Goal: Use online tool/utility: Utilize a website feature to perform a specific function

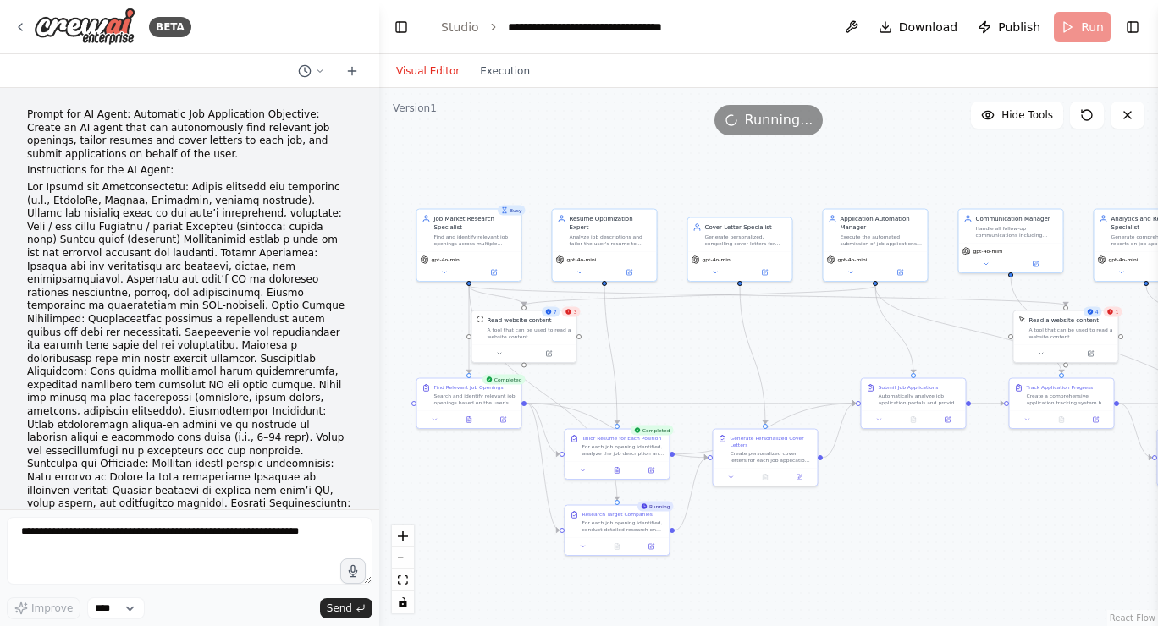
scroll to position [21497, 0]
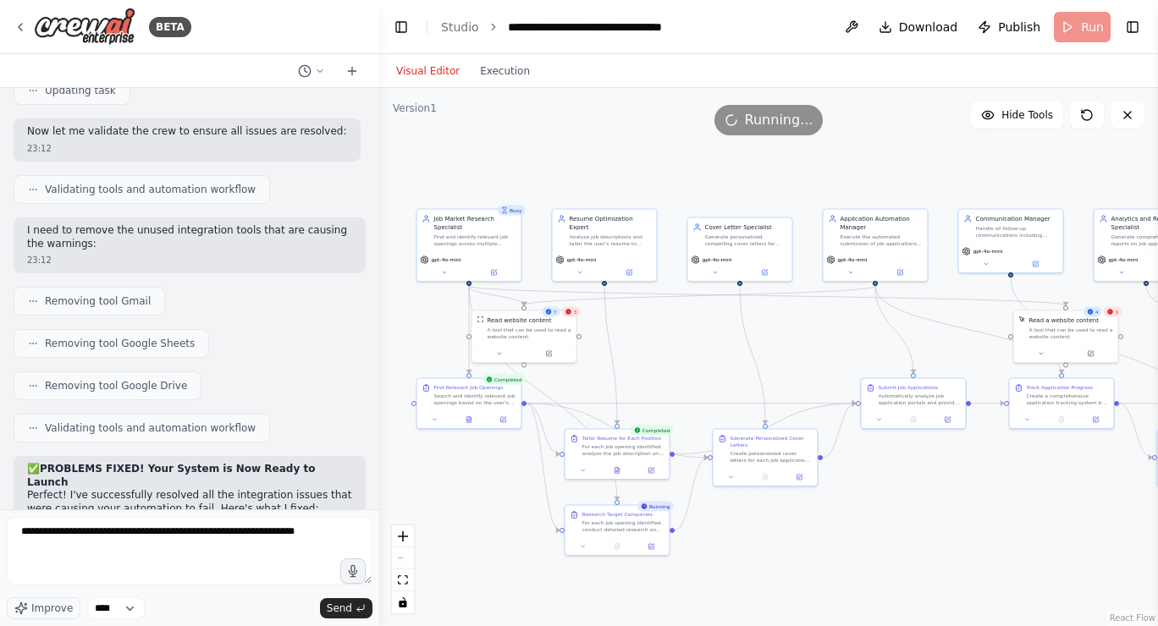
type textarea "**********"
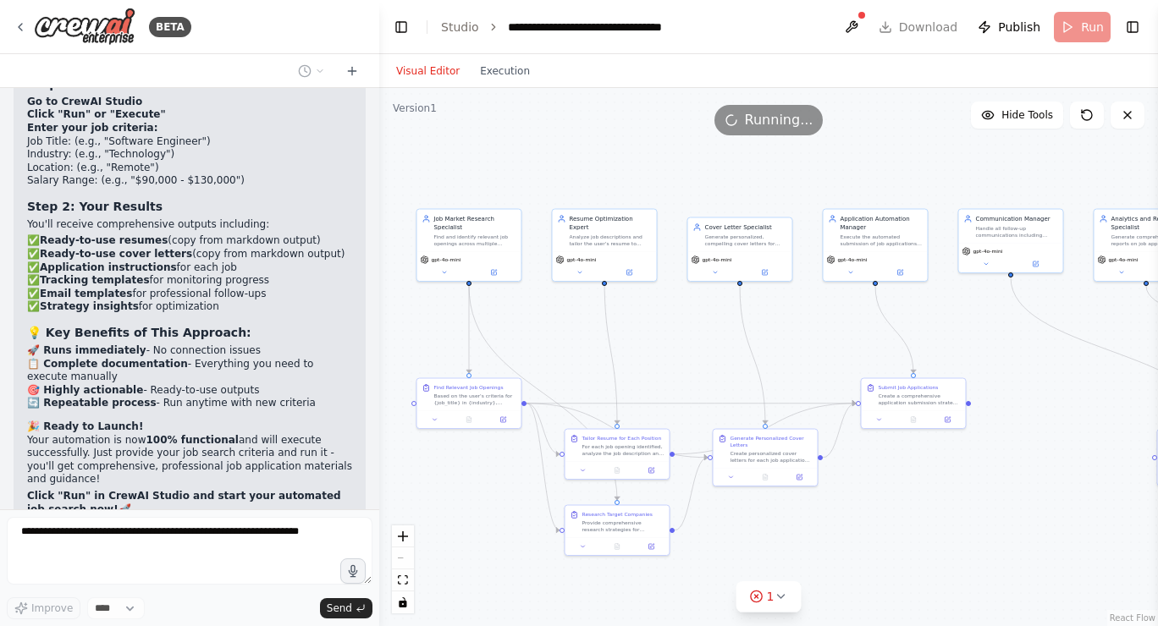
scroll to position [22597, 0]
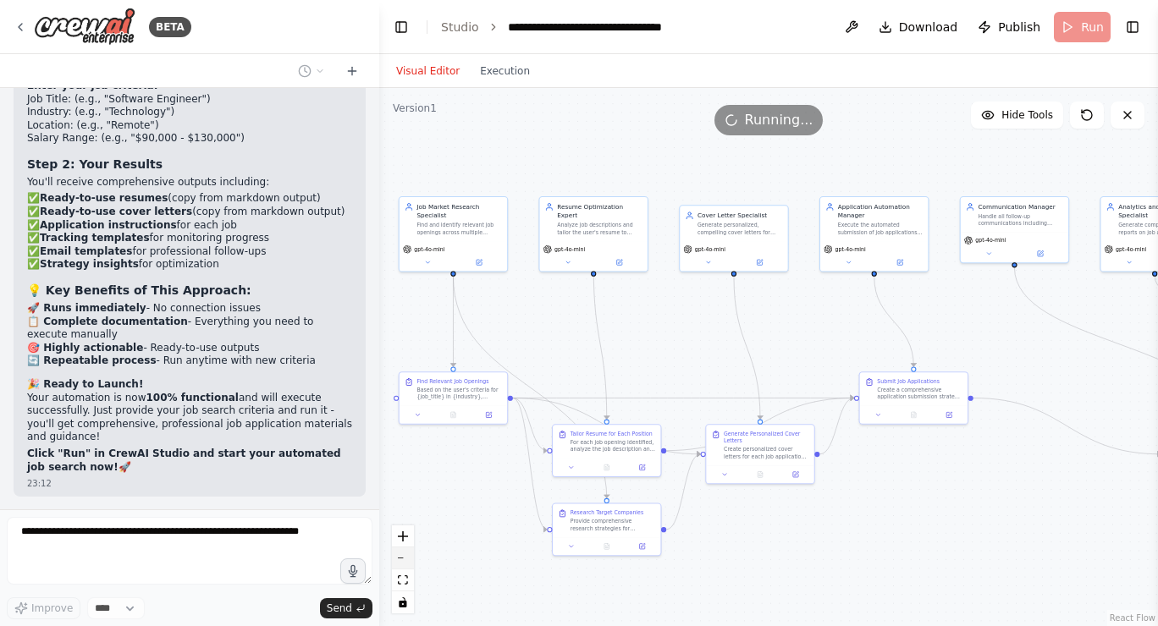
click at [405, 558] on icon "zoom out" at bounding box center [403, 559] width 10 height 2
click at [405, 558] on div "React Flow controls" at bounding box center [403, 570] width 22 height 88
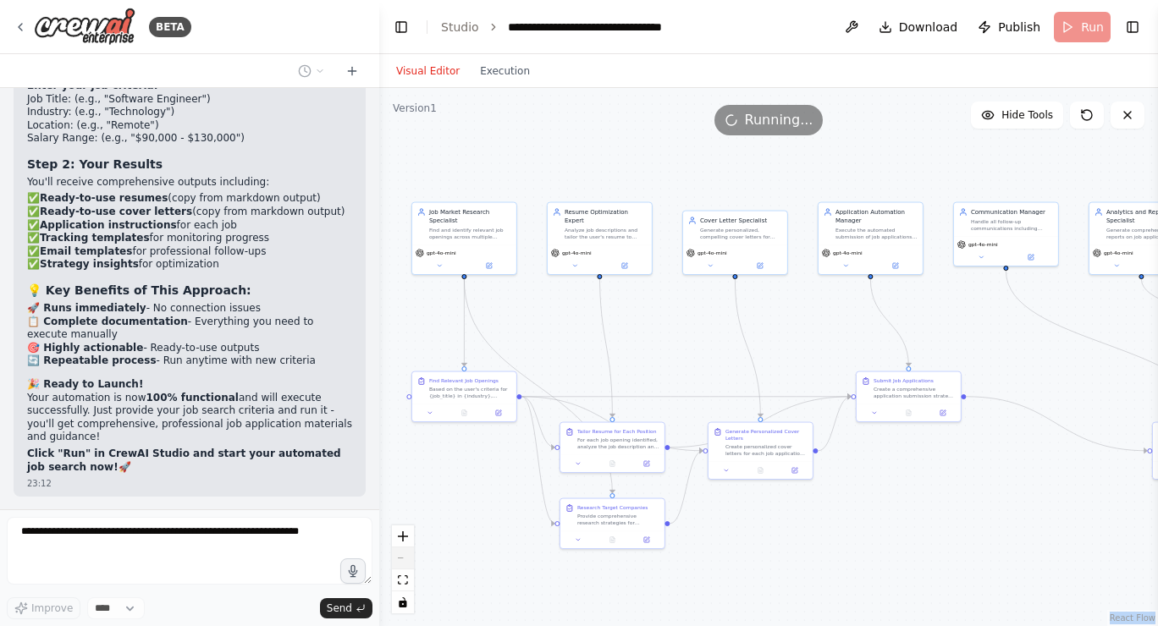
click at [405, 558] on div "React Flow controls" at bounding box center [403, 570] width 22 height 88
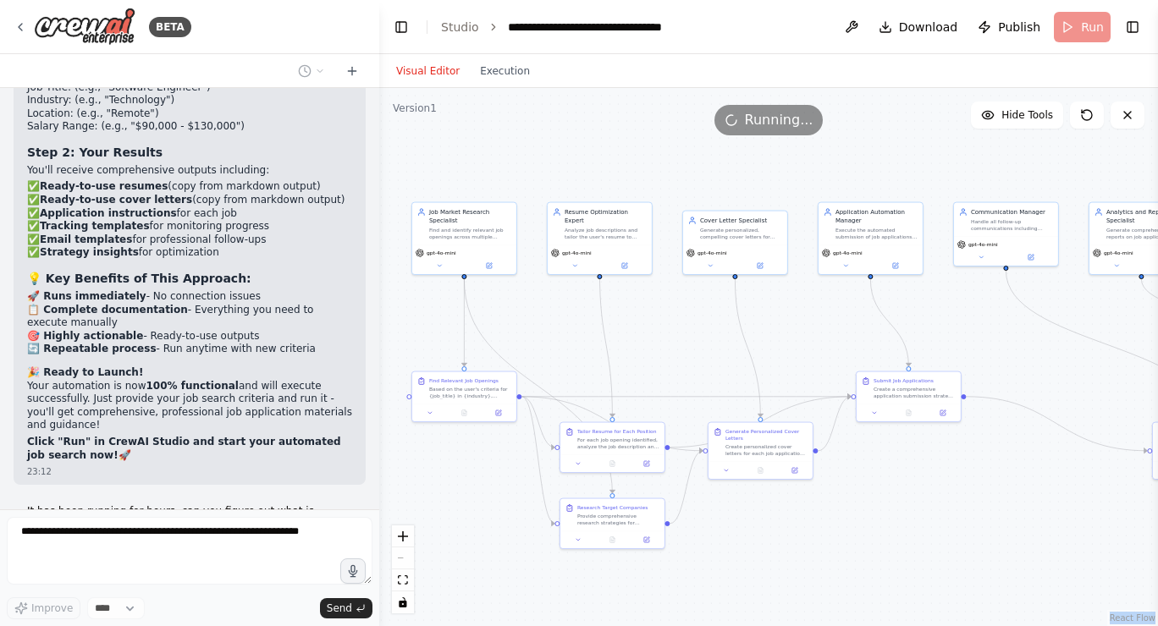
drag, startPoint x: 1153, startPoint y: 438, endPoint x: 1111, endPoint y: 427, distance: 42.7
click at [1111, 427] on div "BETA Prompt for AI Agent: Automatic Job Application Objective: Create an AI age…" at bounding box center [579, 313] width 1158 height 626
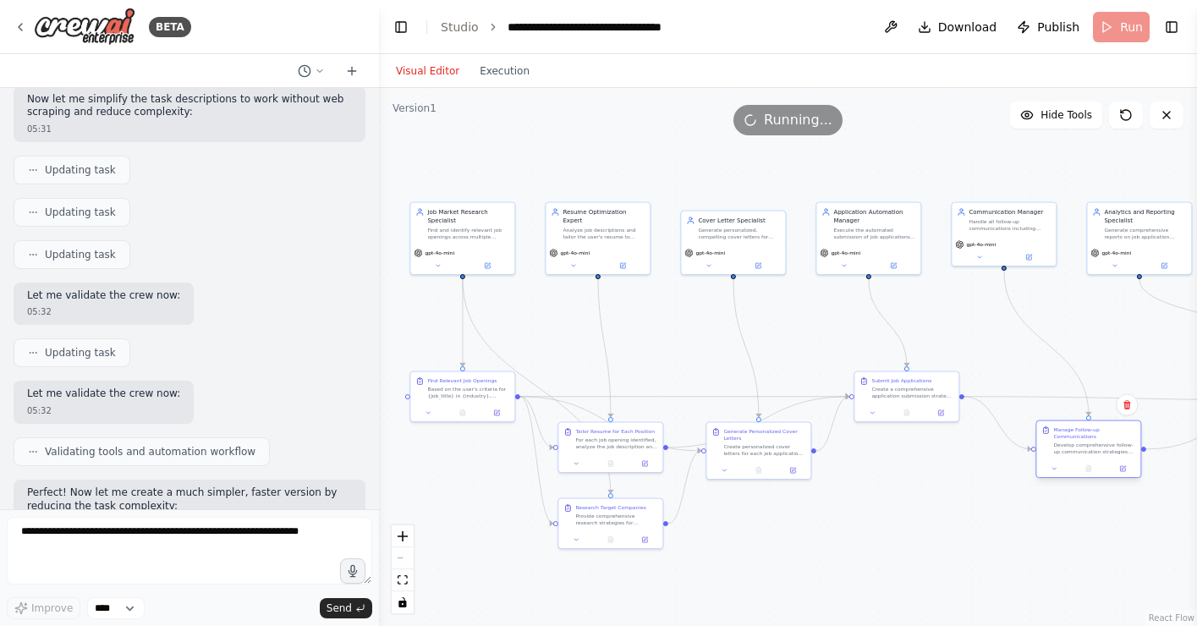
scroll to position [23667, 0]
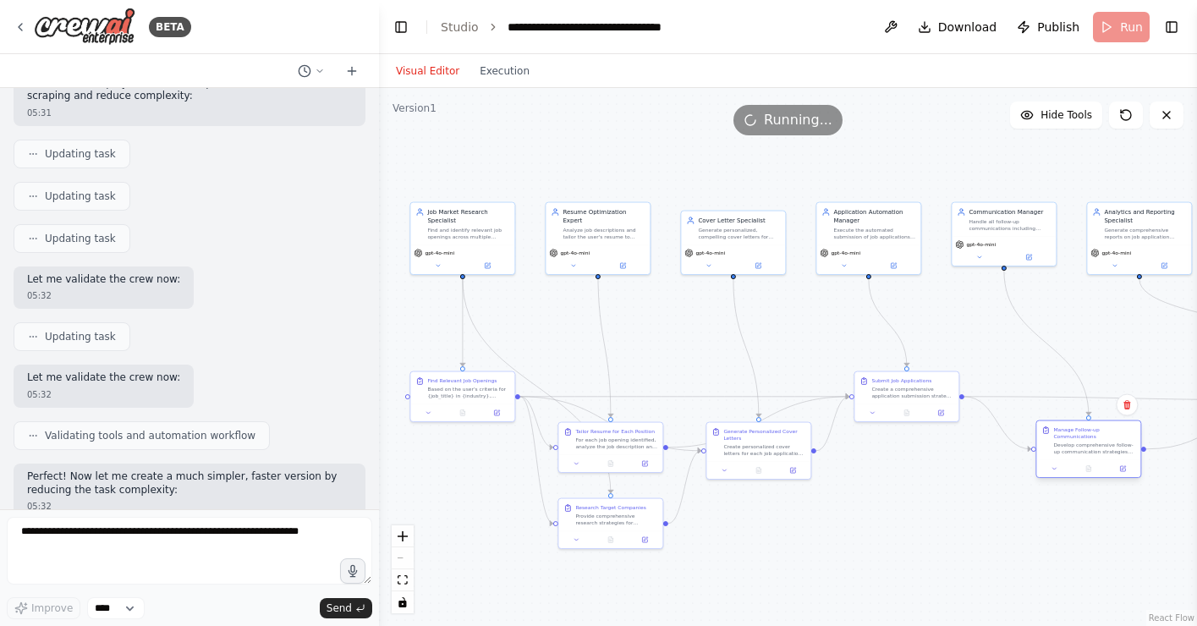
drag, startPoint x: 1168, startPoint y: 449, endPoint x: 1053, endPoint y: 449, distance: 115.1
click at [1053, 449] on div "Manage Follow-up Communications Develop comprehensive follow-up communication s…" at bounding box center [1089, 441] width 94 height 29
click at [406, 577] on icon "fit view" at bounding box center [403, 579] width 10 height 9
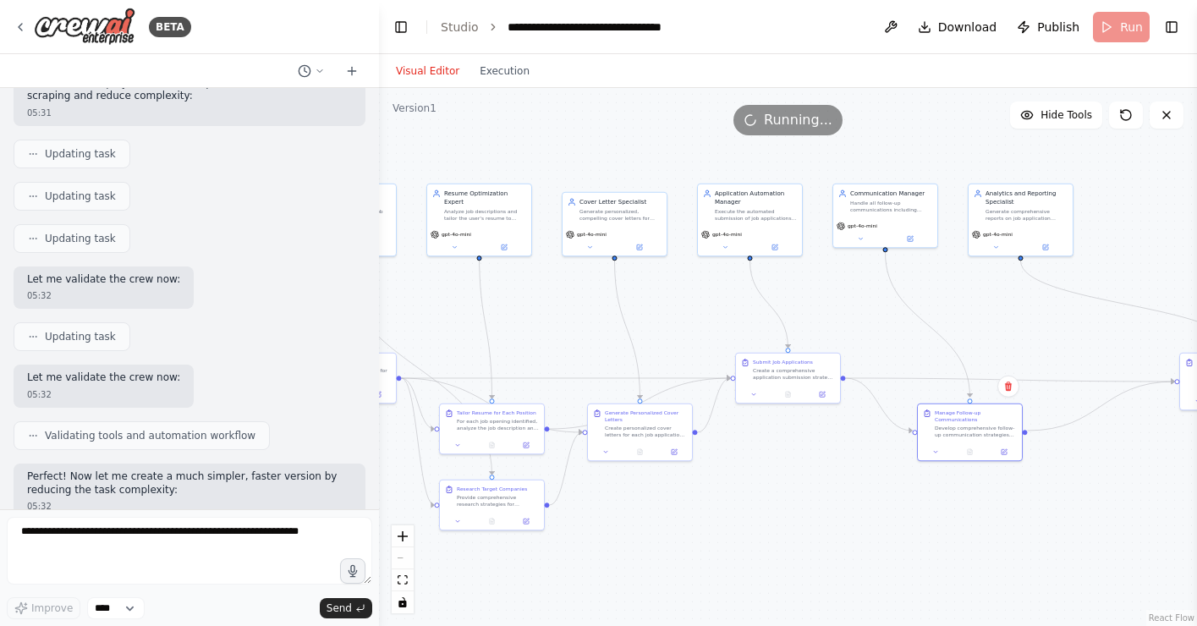
drag, startPoint x: 1191, startPoint y: 385, endPoint x: 1132, endPoint y: 375, distance: 59.3
click at [1131, 375] on div "BETA Prompt for AI Agent: Automatic Job Application Objective: Create an AI age…" at bounding box center [598, 313] width 1197 height 626
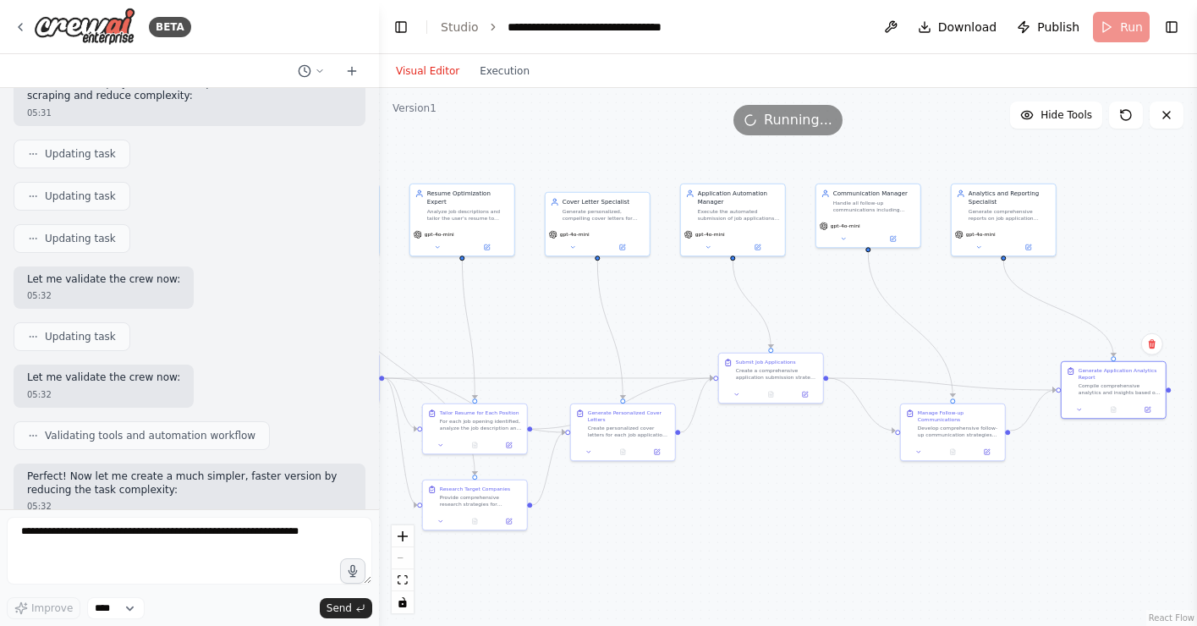
drag, startPoint x: 1182, startPoint y: 401, endPoint x: 1060, endPoint y: 405, distance: 121.9
click at [1060, 405] on div ".deletable-edge-delete-btn { width: 20px; height: 20px; border: 0px solid #ffff…" at bounding box center [788, 357] width 818 height 538
drag, startPoint x: 930, startPoint y: 439, endPoint x: 874, endPoint y: 460, distance: 59.7
click at [874, 460] on div "Manage Follow-up Communications Develop comprehensive follow-up communication s…" at bounding box center [903, 448] width 106 height 58
drag, startPoint x: 1098, startPoint y: 384, endPoint x: 1021, endPoint y: 365, distance: 79.4
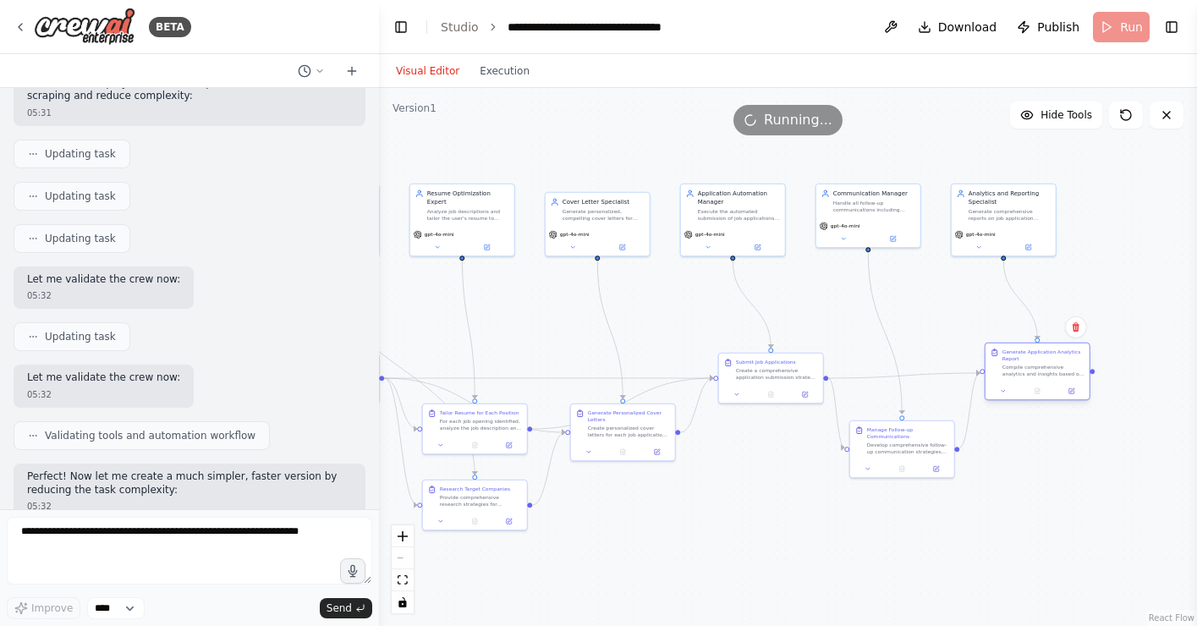
click at [1021, 365] on div "Compile comprehensive analytics and insights based on the job search process, a…" at bounding box center [1044, 371] width 82 height 14
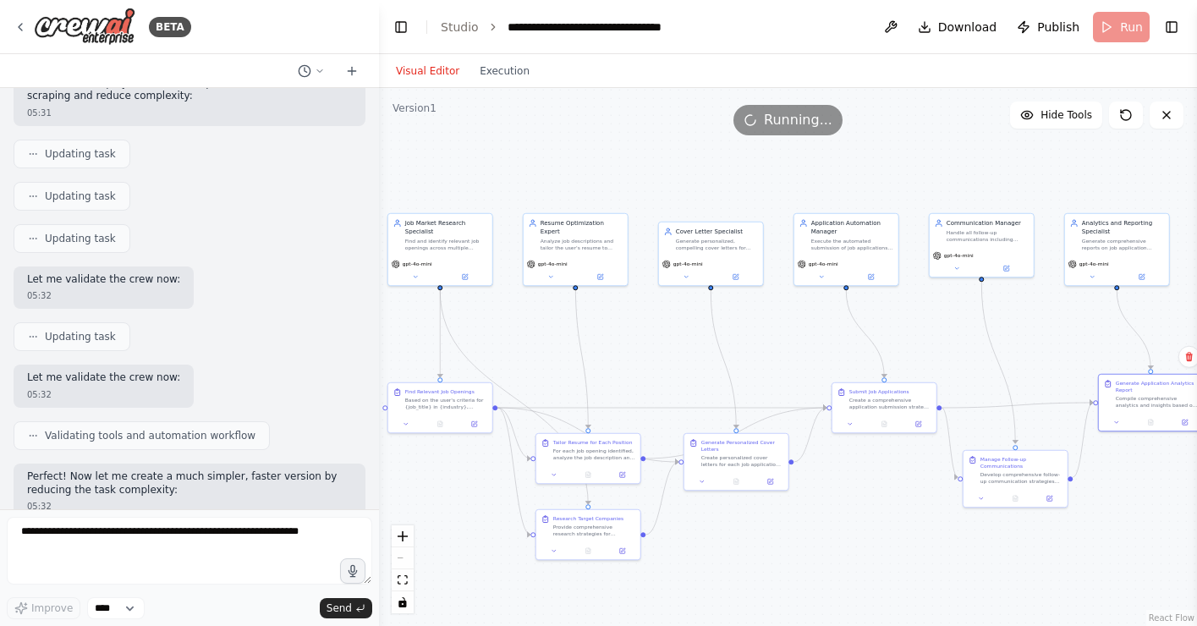
drag, startPoint x: 584, startPoint y: 153, endPoint x: 697, endPoint y: 183, distance: 117.2
click at [697, 183] on div ".deletable-edge-delete-btn { width: 20px; height: 20px; border: 0px solid #ffff…" at bounding box center [788, 357] width 818 height 538
drag, startPoint x: 1125, startPoint y: 399, endPoint x: 1085, endPoint y: 397, distance: 39.9
click at [1085, 397] on div "Compile comprehensive analytics and insights based on the job search process, a…" at bounding box center [1115, 401] width 82 height 14
click at [786, 128] on span "Running..." at bounding box center [798, 120] width 69 height 20
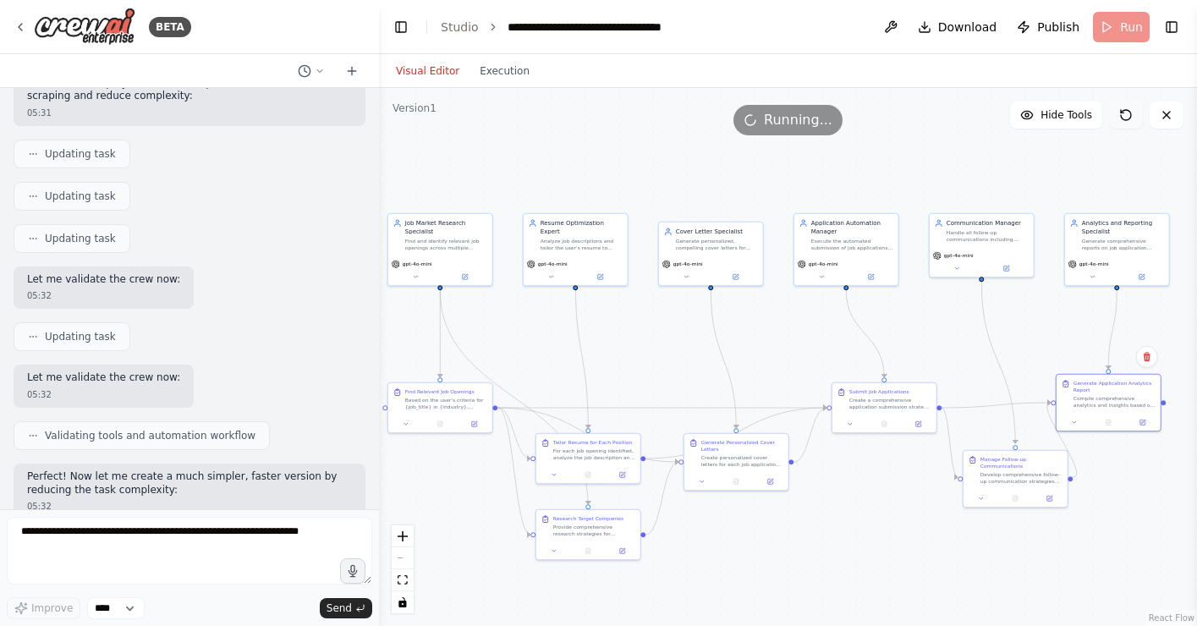
click at [1131, 116] on icon at bounding box center [1127, 115] width 14 height 14
click at [1116, 33] on header "**********" at bounding box center [788, 27] width 818 height 54
click at [953, 152] on div ".deletable-edge-delete-btn { width: 20px; height: 20px; border: 0px solid #ffff…" at bounding box center [788, 357] width 818 height 538
click at [1124, 115] on icon at bounding box center [1127, 115] width 14 height 14
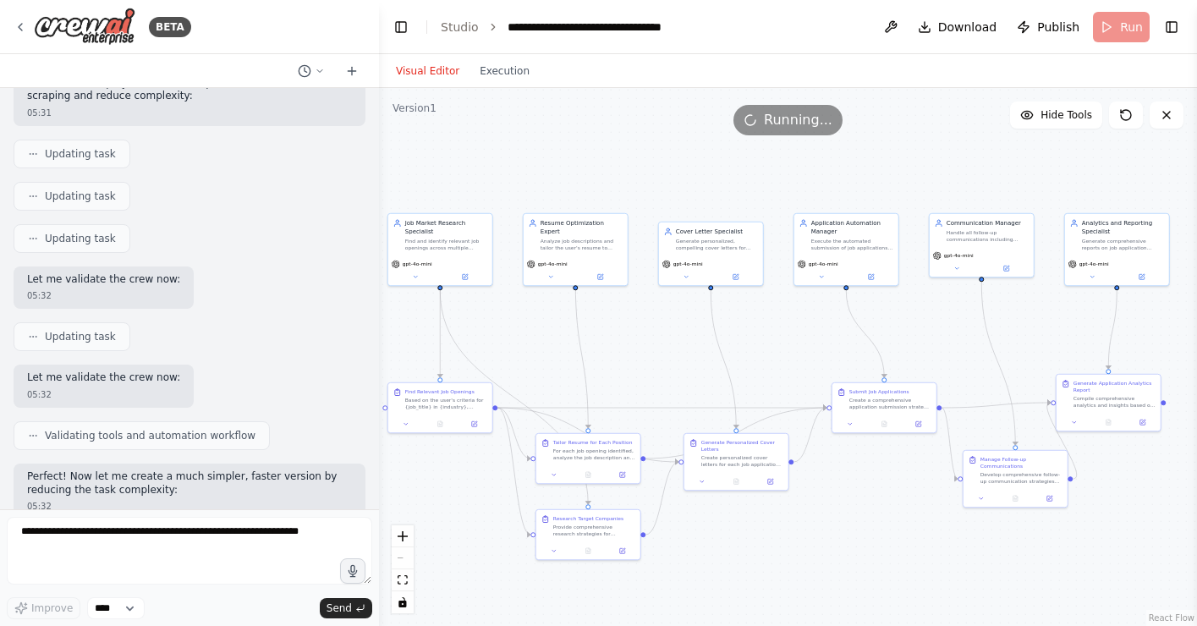
click at [788, 111] on span "Running..." at bounding box center [798, 120] width 69 height 20
click at [893, 142] on div ".deletable-edge-delete-btn { width: 20px; height: 20px; border: 0px solid #ffff…" at bounding box center [788, 357] width 818 height 538
click at [1122, 120] on icon at bounding box center [1127, 115] width 14 height 14
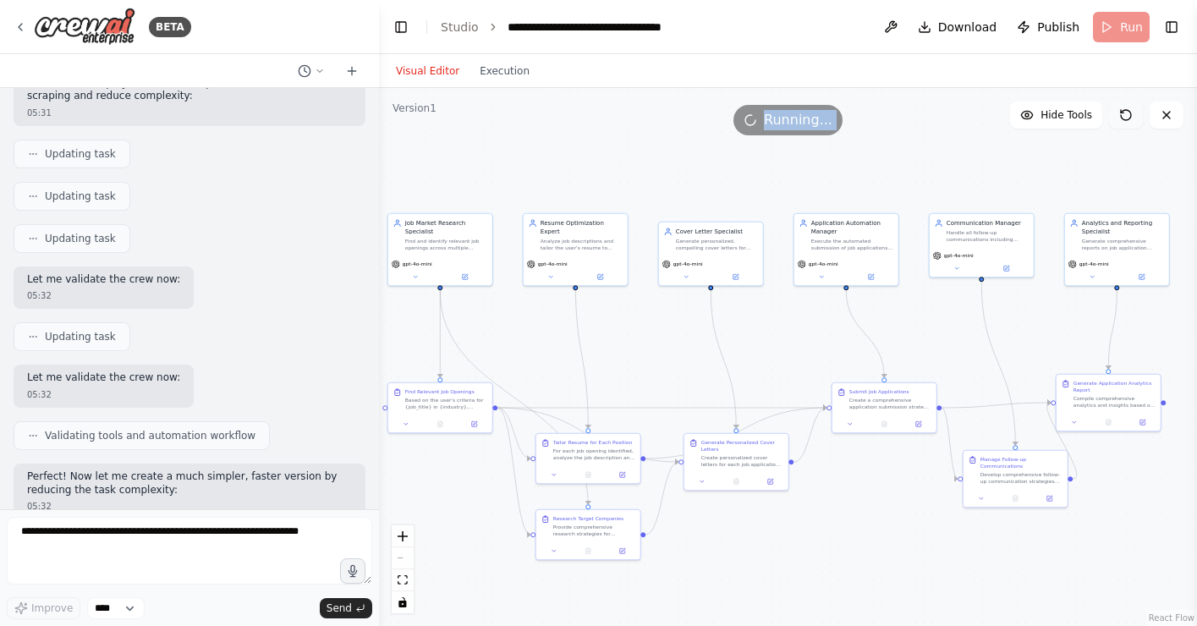
click at [1130, 113] on icon at bounding box center [1127, 115] width 14 height 14
click at [1020, 164] on div ".deletable-edge-delete-btn { width: 20px; height: 20px; border: 0px solid #ffff…" at bounding box center [788, 357] width 818 height 538
click at [937, 167] on div ".deletable-edge-delete-btn { width: 20px; height: 20px; border: 0px solid #ffff…" at bounding box center [788, 357] width 818 height 538
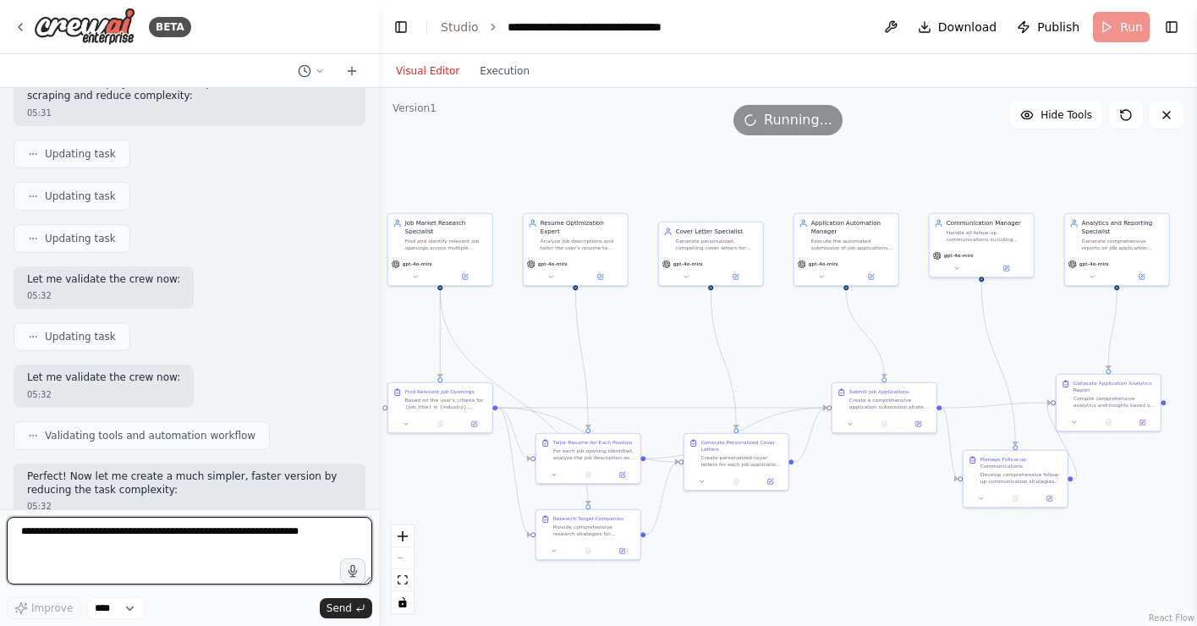
click at [193, 570] on textarea at bounding box center [190, 551] width 366 height 68
type textarea "**********"
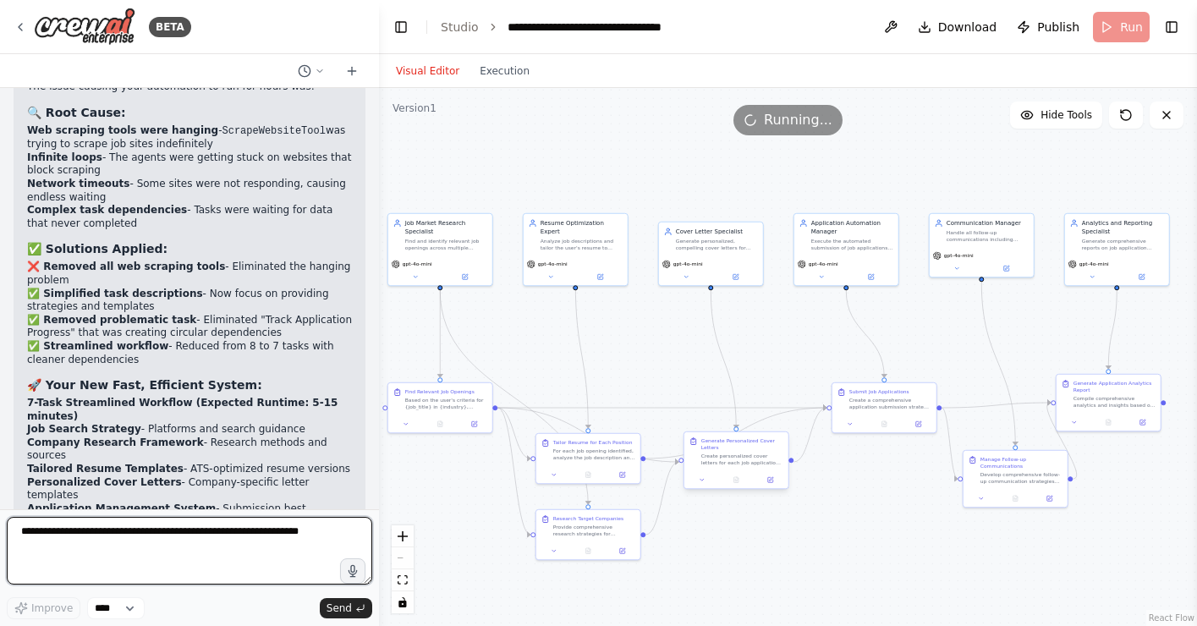
scroll to position [24476, 0]
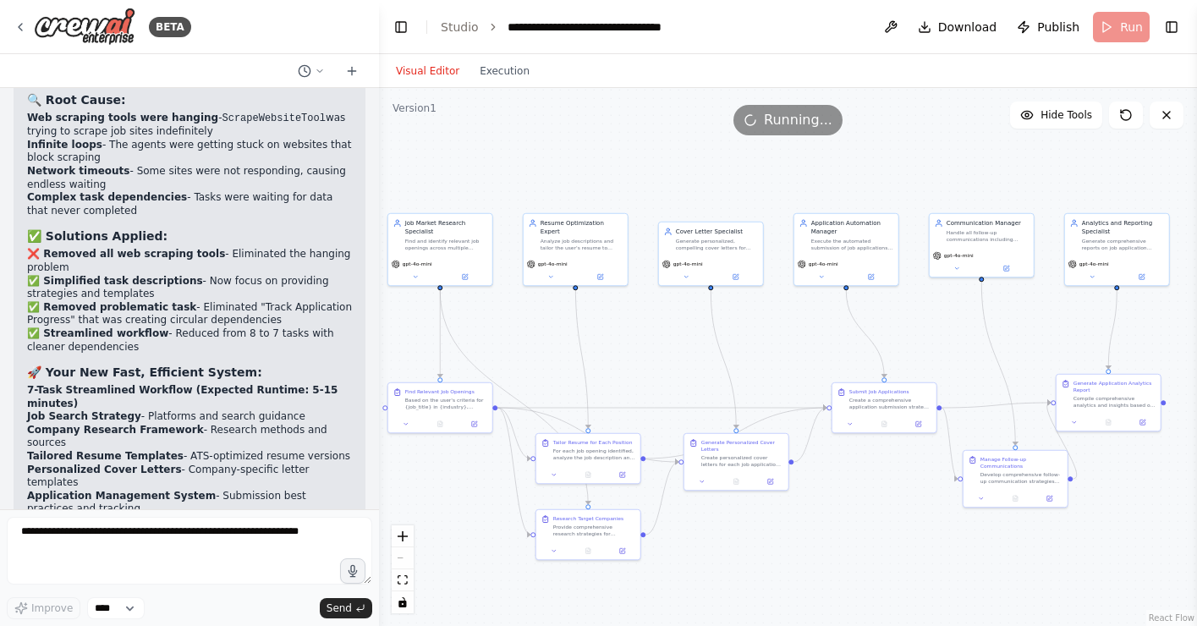
click at [1129, 29] on header "**********" at bounding box center [788, 27] width 818 height 54
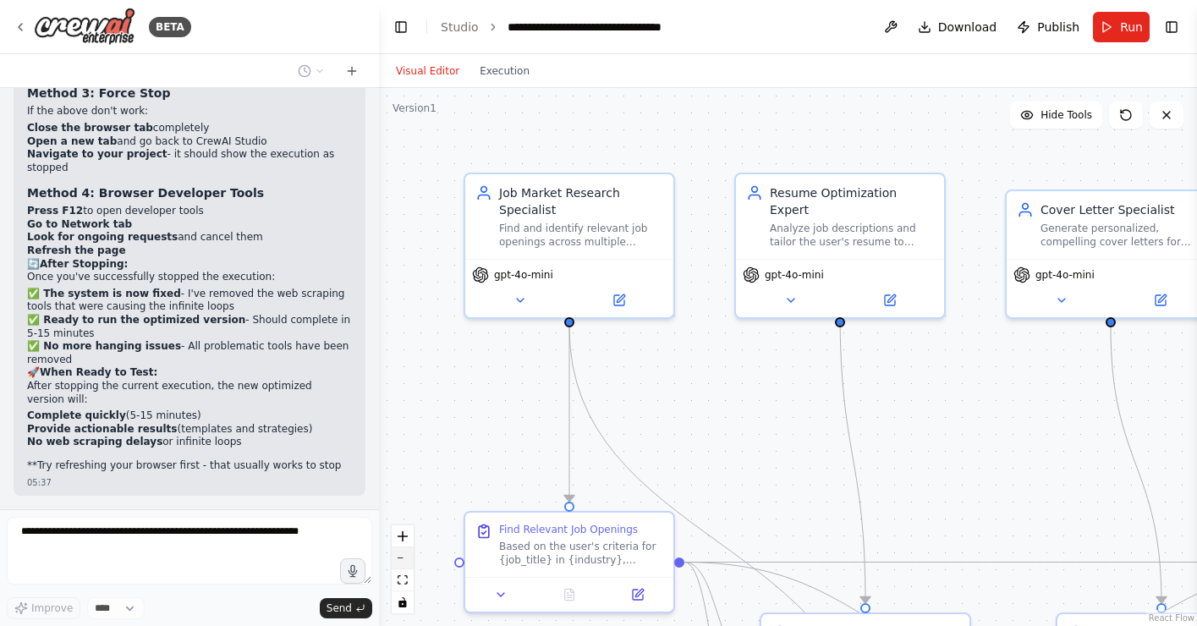
click at [407, 559] on icon "zoom out" at bounding box center [403, 559] width 10 height 2
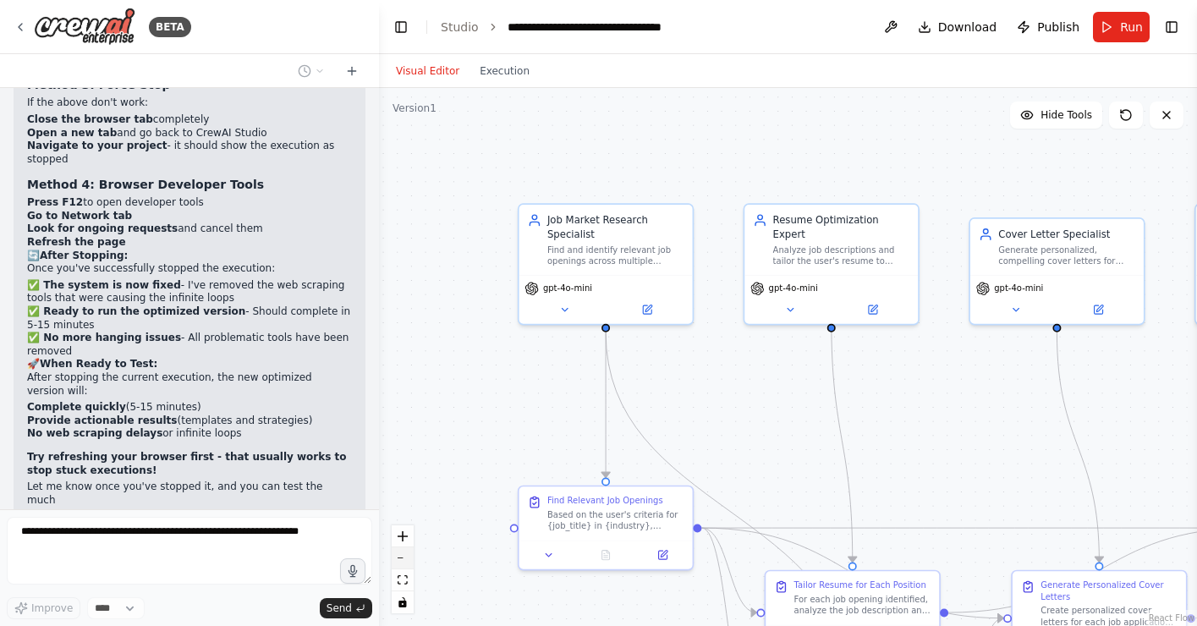
scroll to position [344, 0]
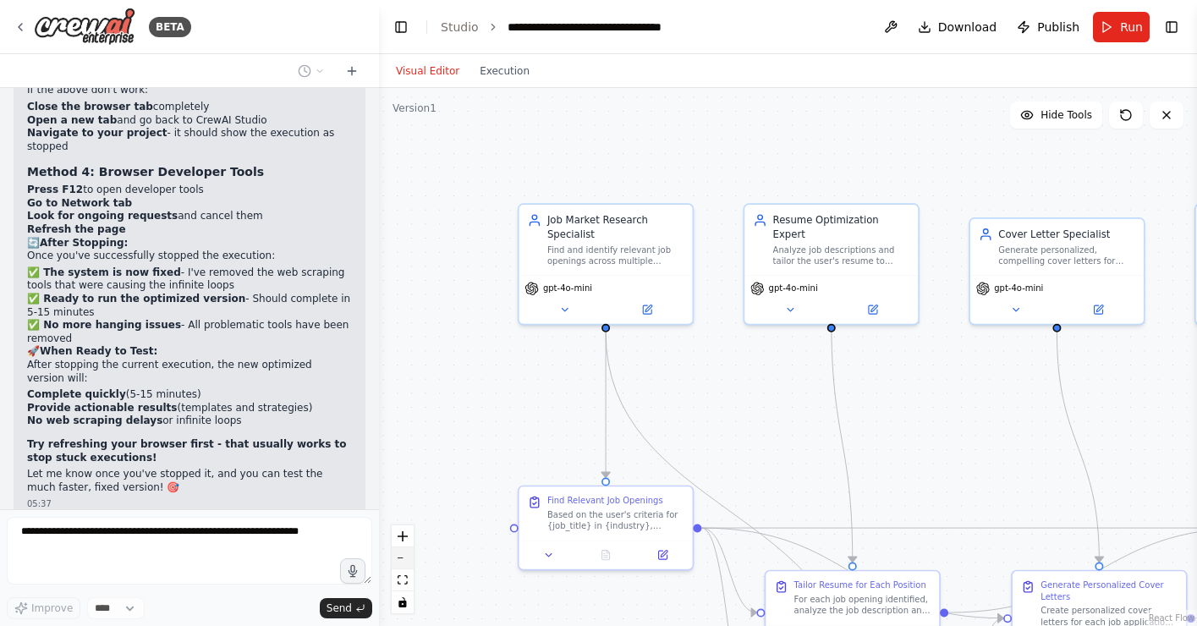
click at [407, 559] on icon "zoom out" at bounding box center [403, 559] width 10 height 2
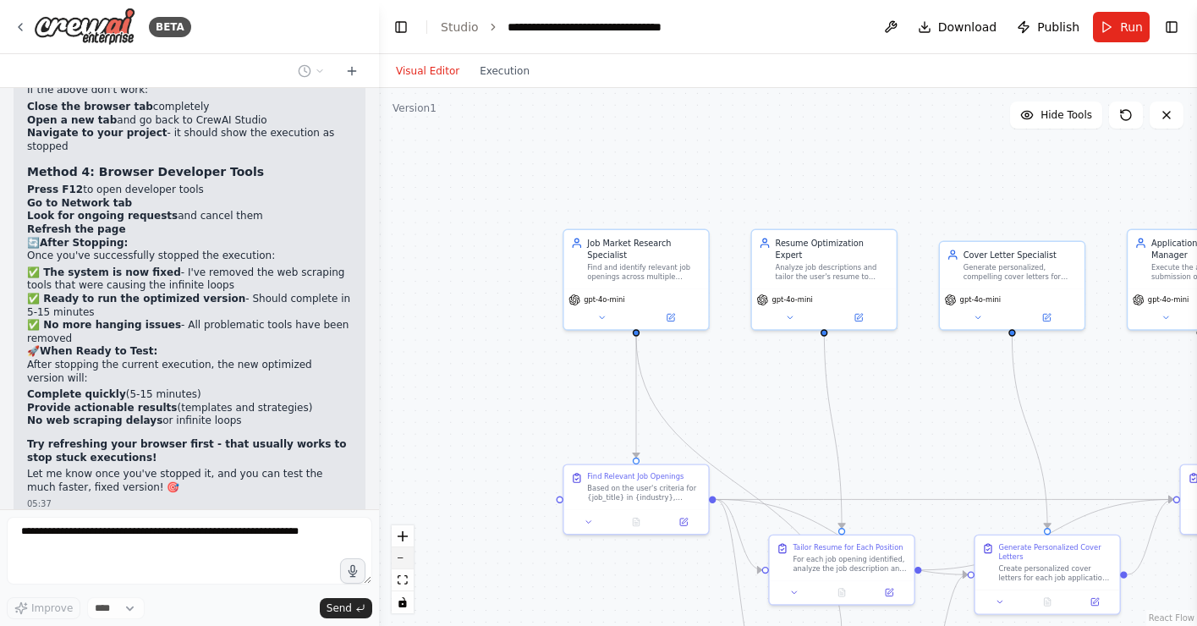
click at [407, 559] on icon "zoom out" at bounding box center [403, 559] width 10 height 2
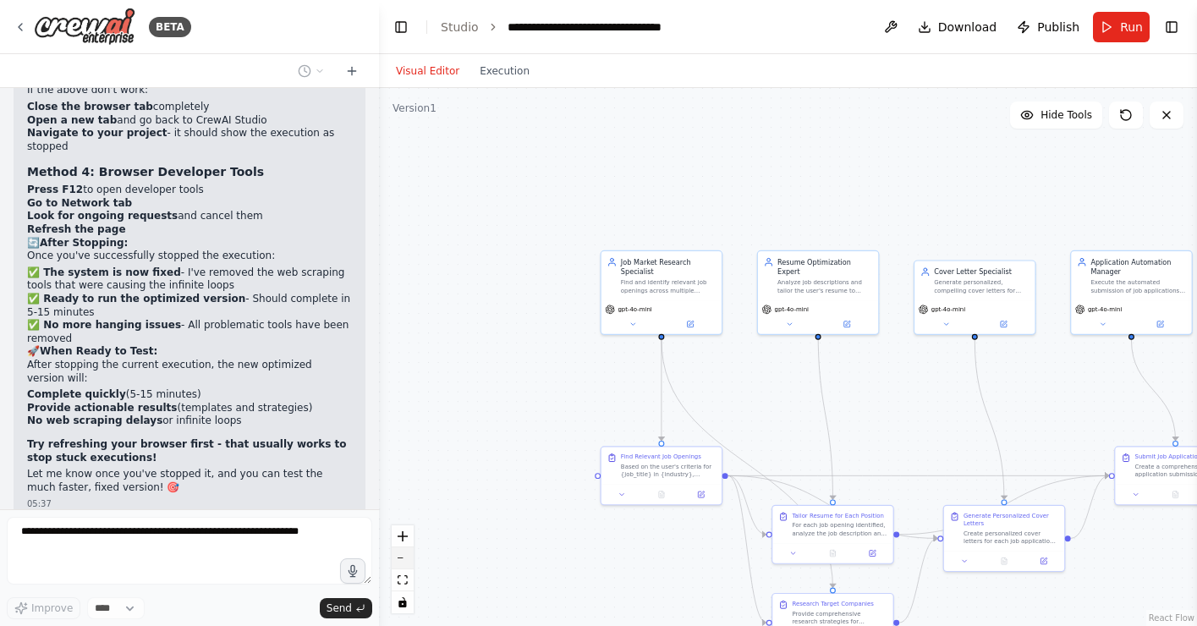
click at [407, 559] on icon "zoom out" at bounding box center [403, 559] width 10 height 2
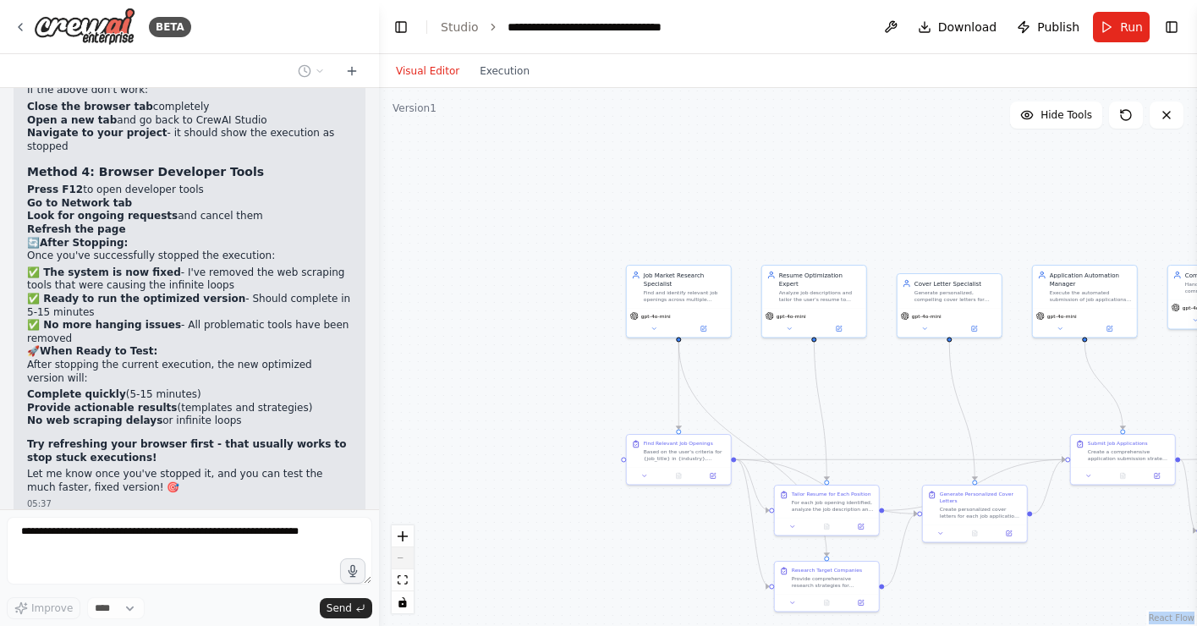
click at [407, 559] on div "React Flow controls" at bounding box center [403, 570] width 22 height 88
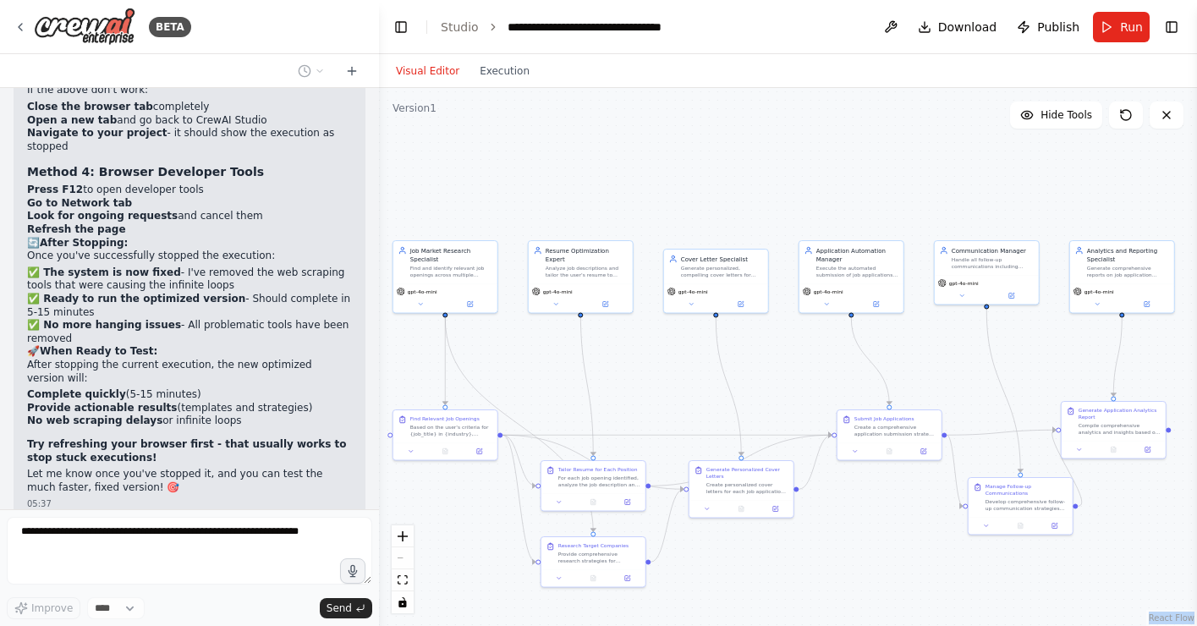
drag, startPoint x: 529, startPoint y: 405, endPoint x: 295, endPoint y: 380, distance: 234.9
click at [295, 380] on div "BETA ▶ Thought process I don't have the ability to directly stop or refresh a r…" at bounding box center [598, 313] width 1197 height 626
click at [1130, 23] on span "Run" at bounding box center [1131, 27] width 23 height 17
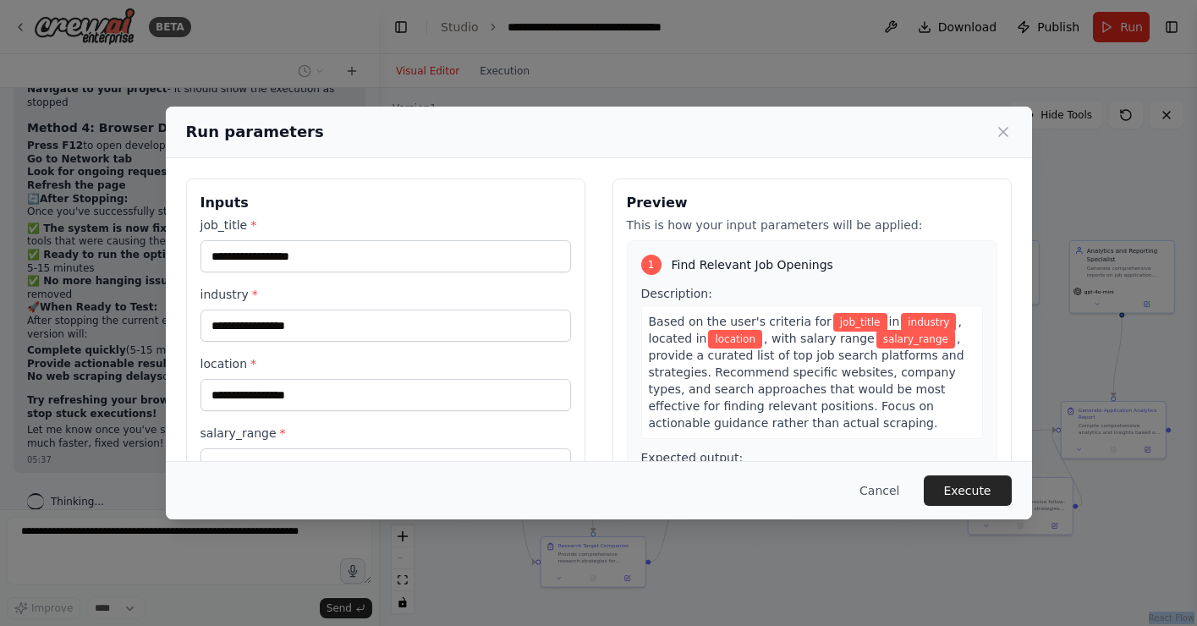
scroll to position [0, 0]
click at [293, 260] on input "job_title *" at bounding box center [386, 256] width 371 height 32
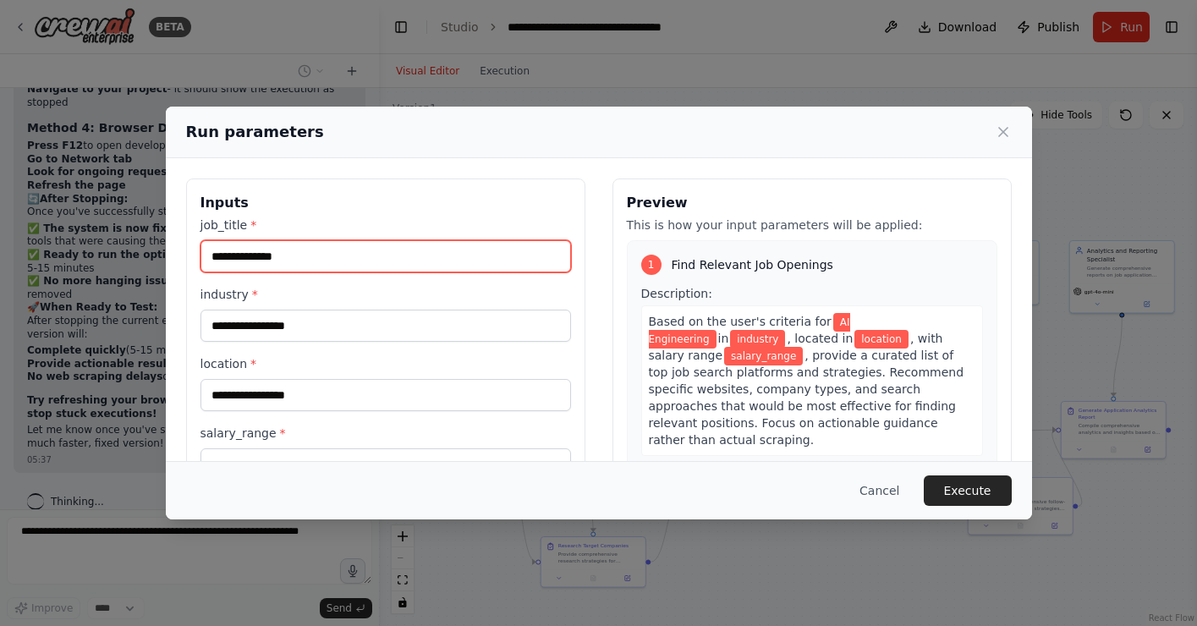
type input "**********"
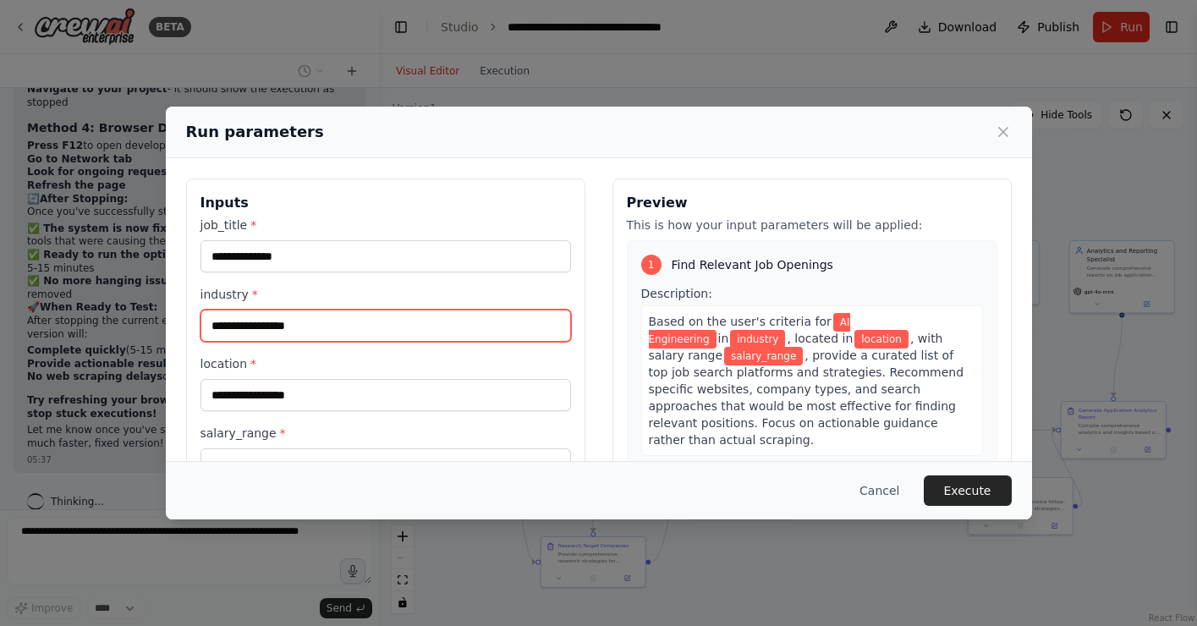
click at [295, 326] on input "industry *" at bounding box center [386, 326] width 371 height 32
click at [212, 329] on input "**********" at bounding box center [386, 326] width 371 height 32
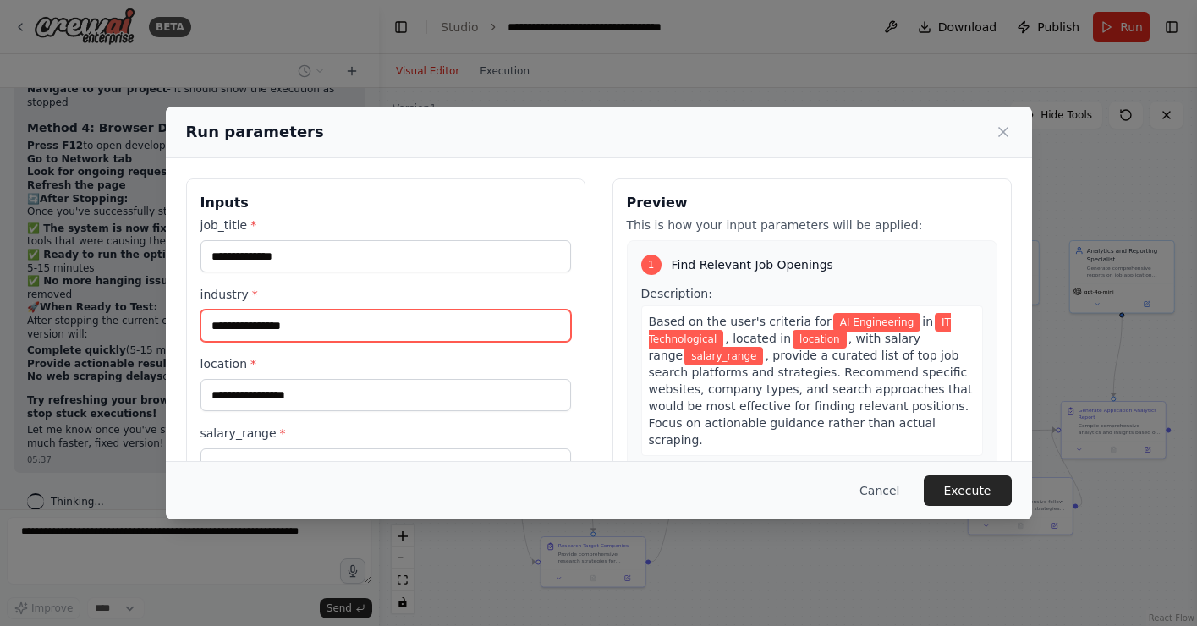
click at [310, 326] on input "**********" at bounding box center [386, 326] width 371 height 32
click at [225, 327] on input "**********" at bounding box center [386, 326] width 371 height 32
type input "**********"
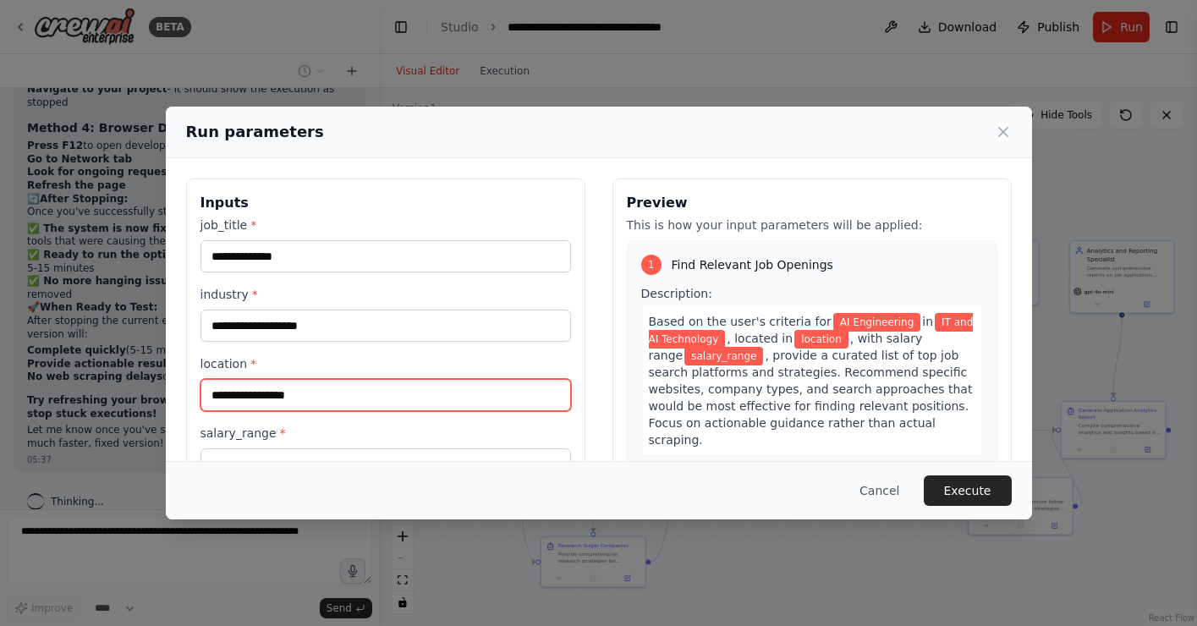
click at [312, 398] on input "location *" at bounding box center [386, 395] width 371 height 32
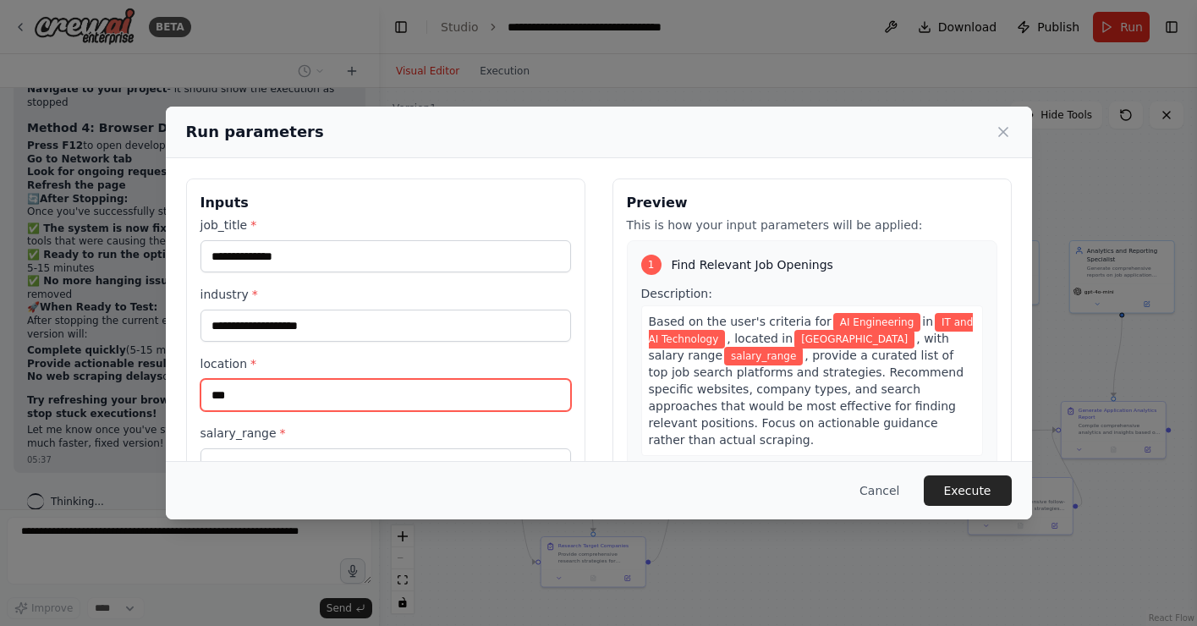
type input "***"
click at [303, 462] on div "Cancel Execute" at bounding box center [599, 490] width 867 height 58
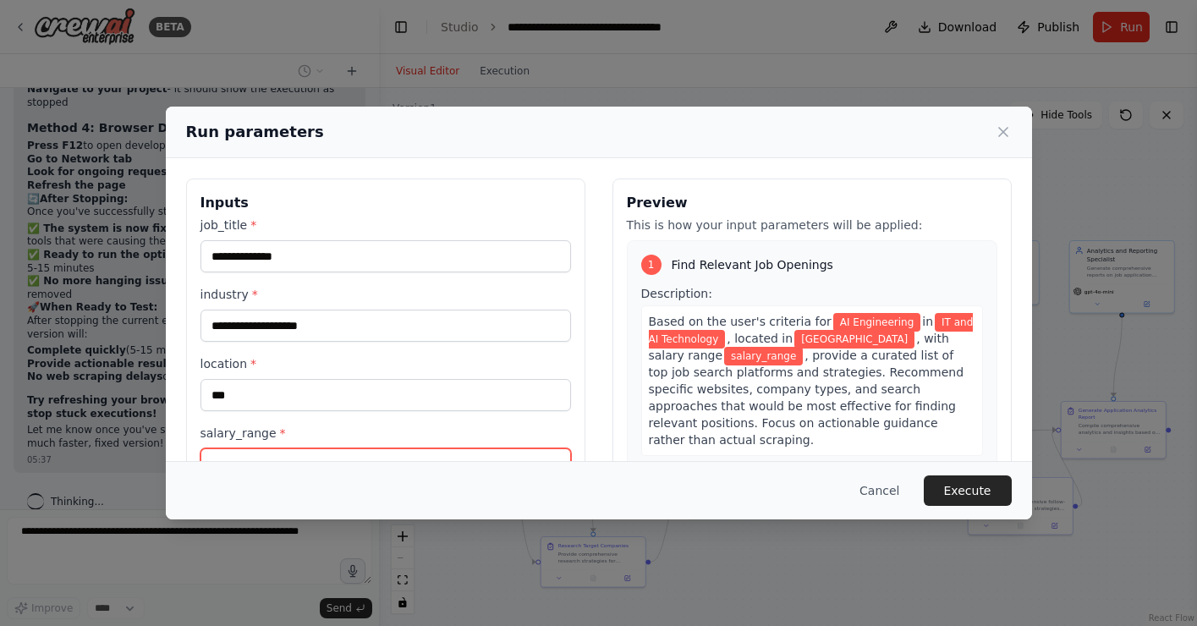
click at [255, 454] on input "salary_range *" at bounding box center [386, 465] width 371 height 32
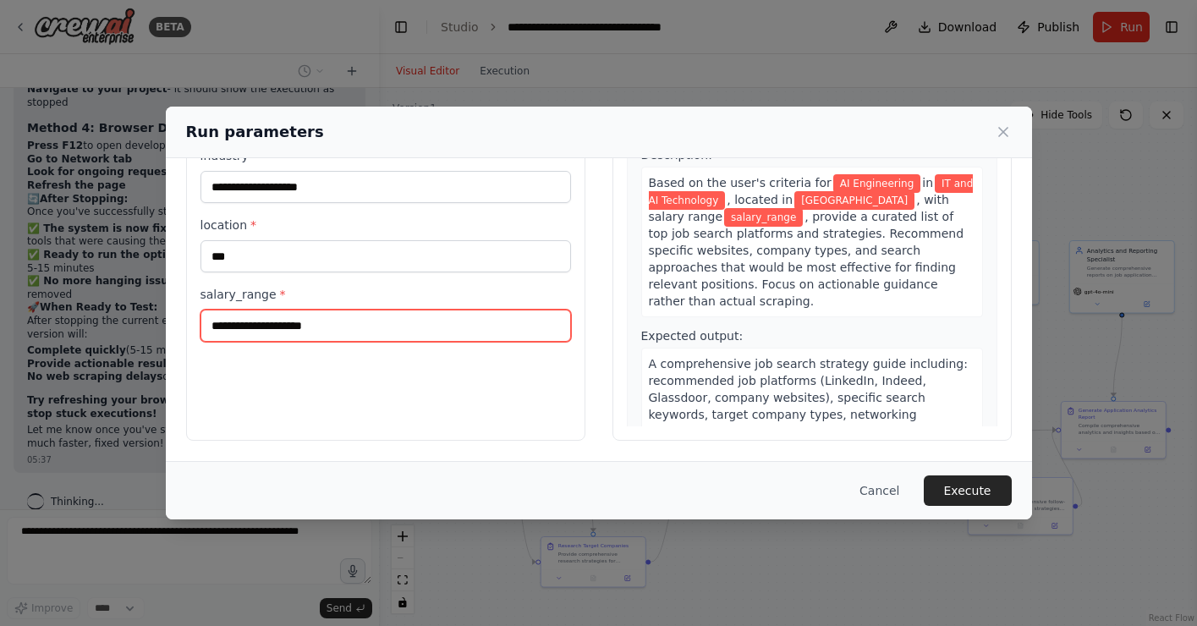
scroll to position [139, 0]
type input "*"
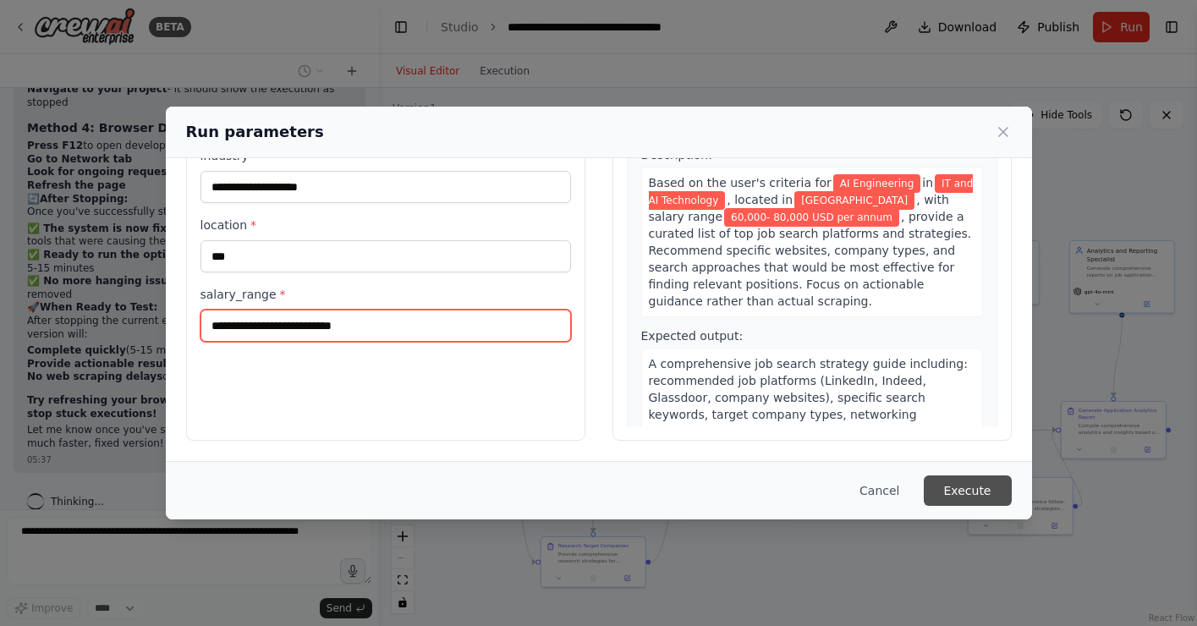
type input "**********"
click at [968, 491] on button "Execute" at bounding box center [968, 491] width 88 height 30
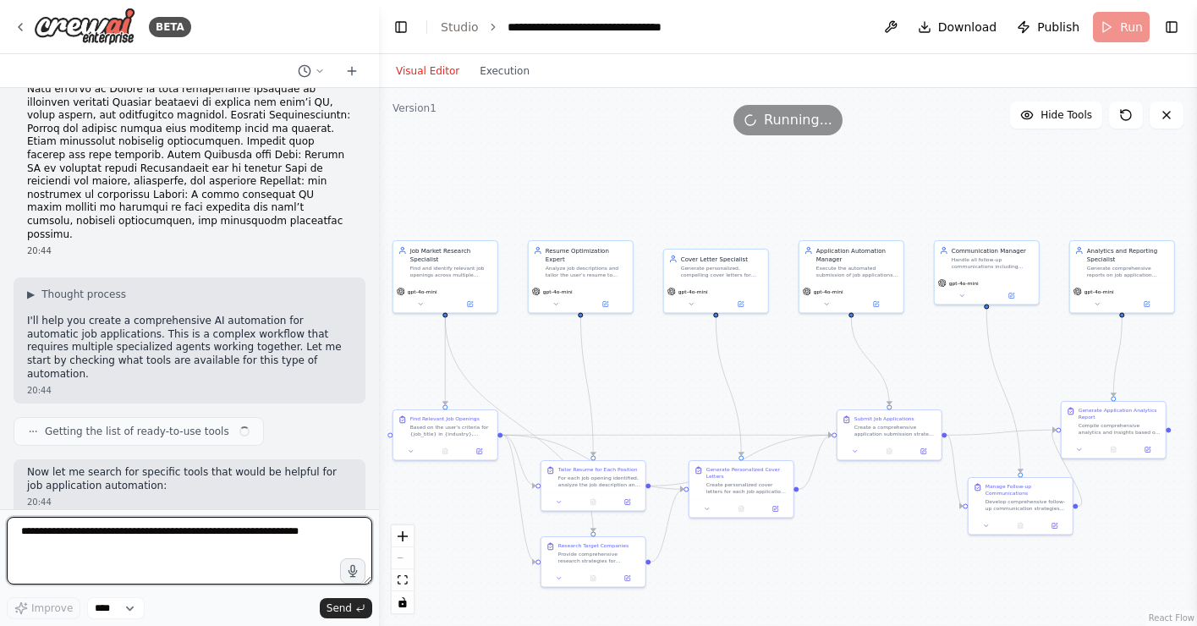
scroll to position [22626, 0]
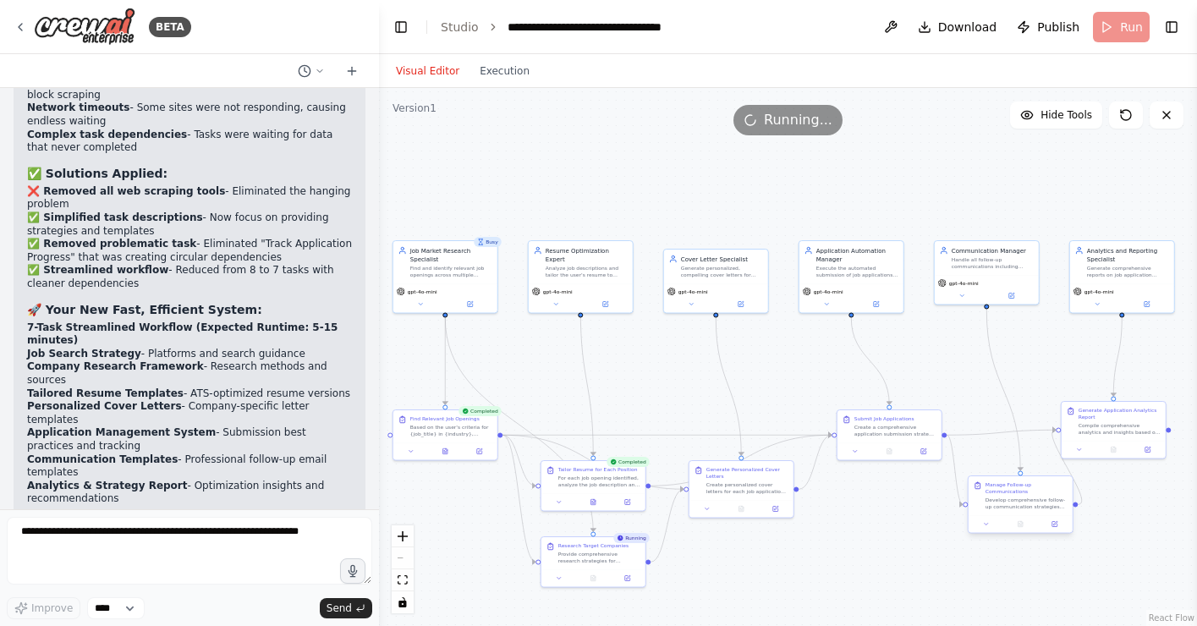
click at [1003, 478] on div "Manage Follow-up Communications Develop comprehensive follow-up communication s…" at bounding box center [1021, 495] width 104 height 39
click at [1120, 107] on button at bounding box center [1126, 115] width 34 height 27
click at [1137, 113] on button at bounding box center [1126, 115] width 34 height 27
